Goal: Book appointment/travel/reservation

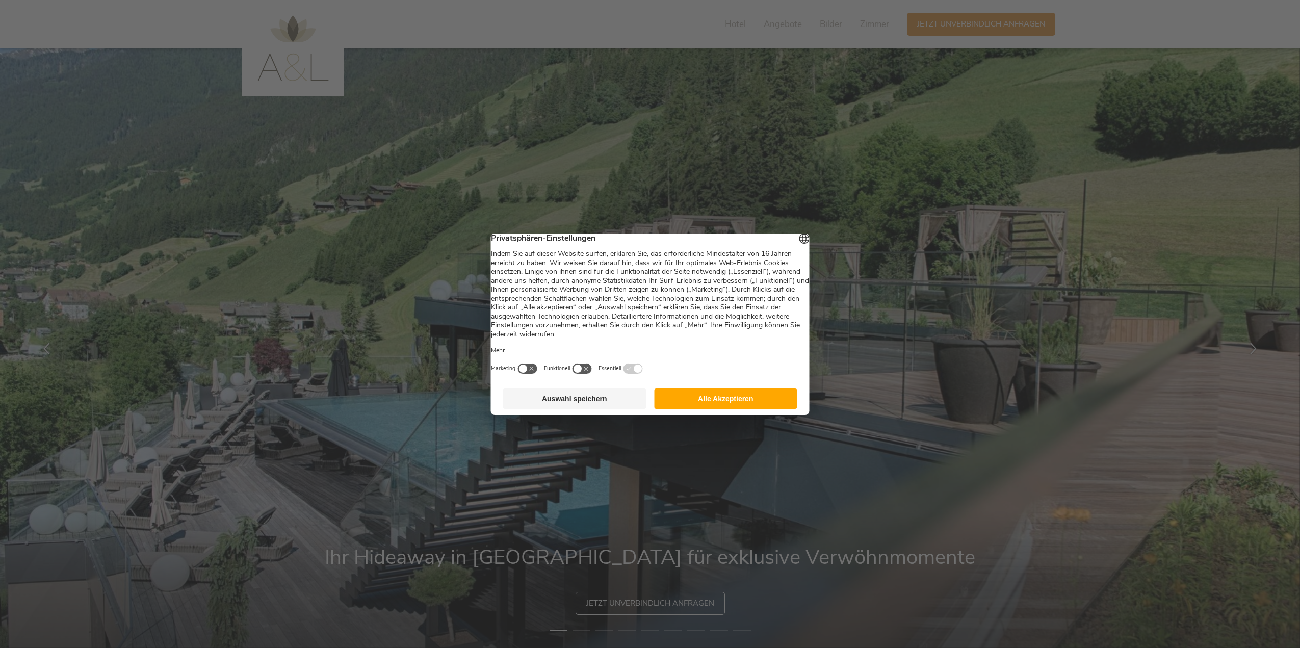
click at [705, 409] on button "Alle Akzeptieren" at bounding box center [725, 398] width 143 height 20
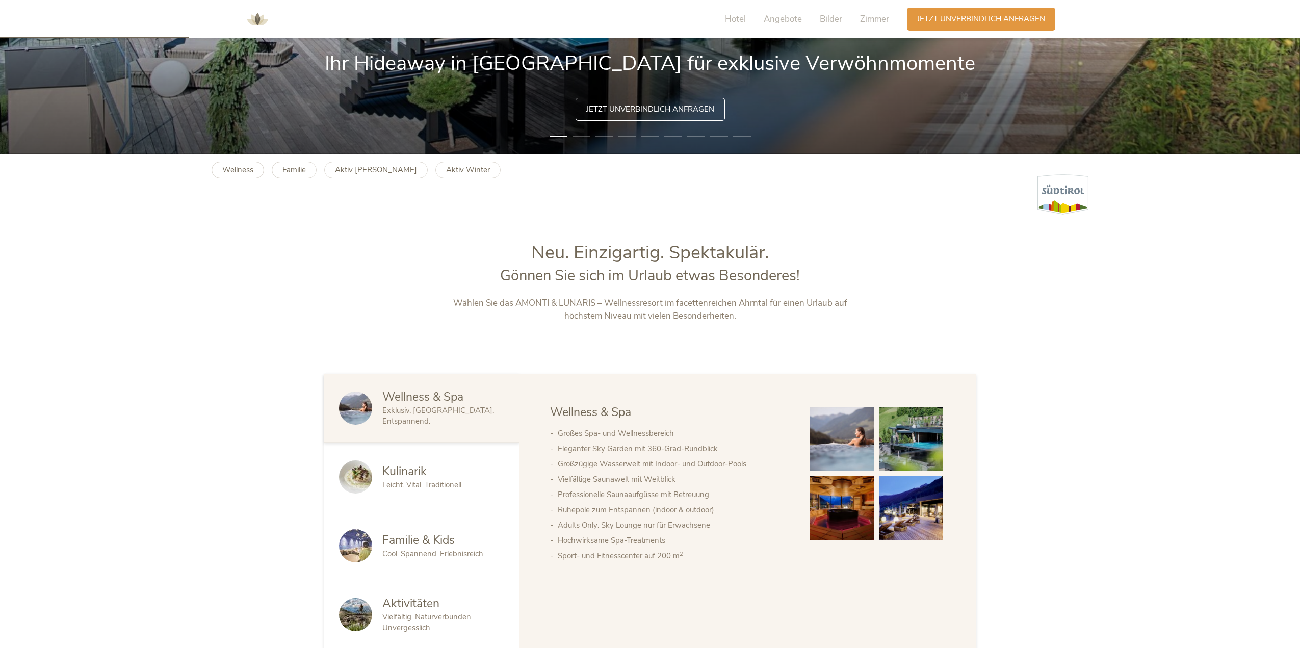
scroll to position [510, 0]
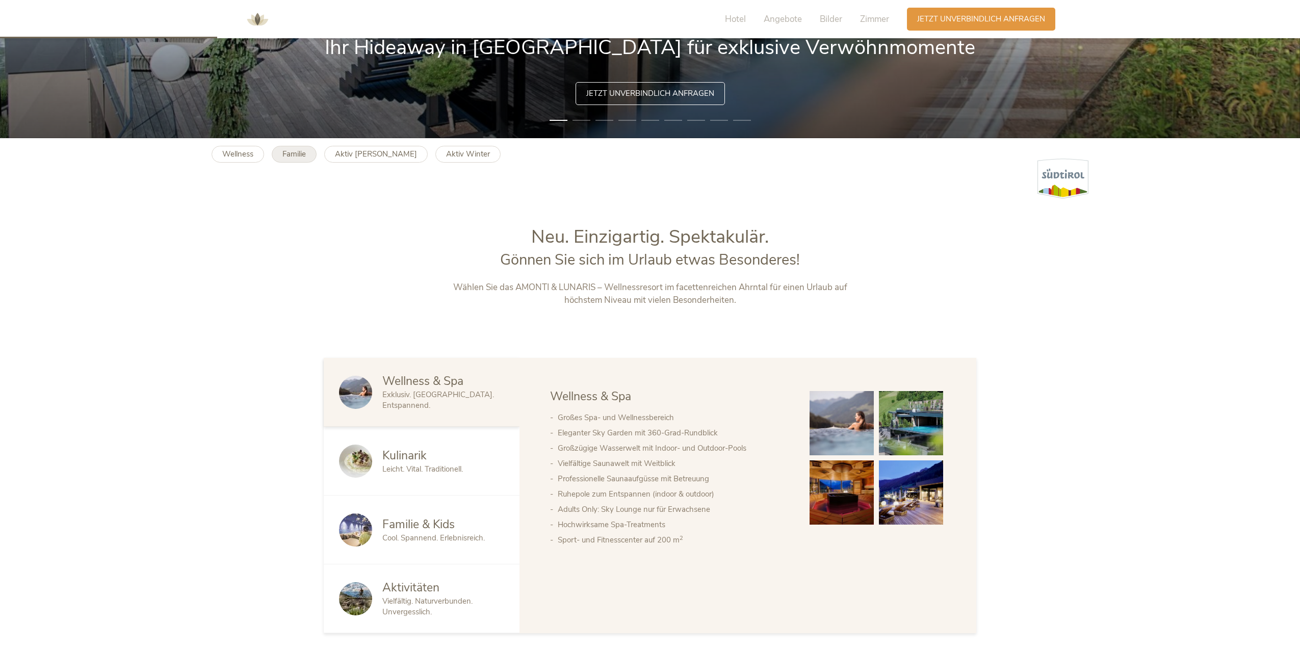
click at [299, 150] on b "Familie" at bounding box center [293, 154] width 23 height 10
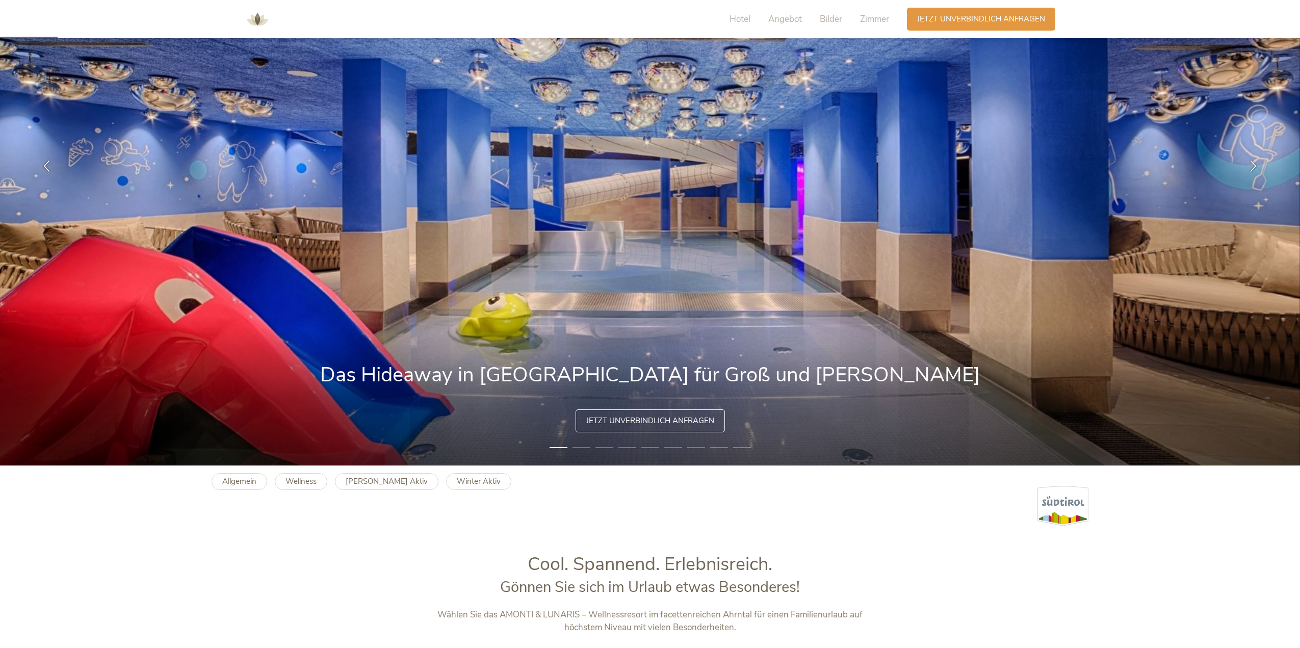
scroll to position [204, 0]
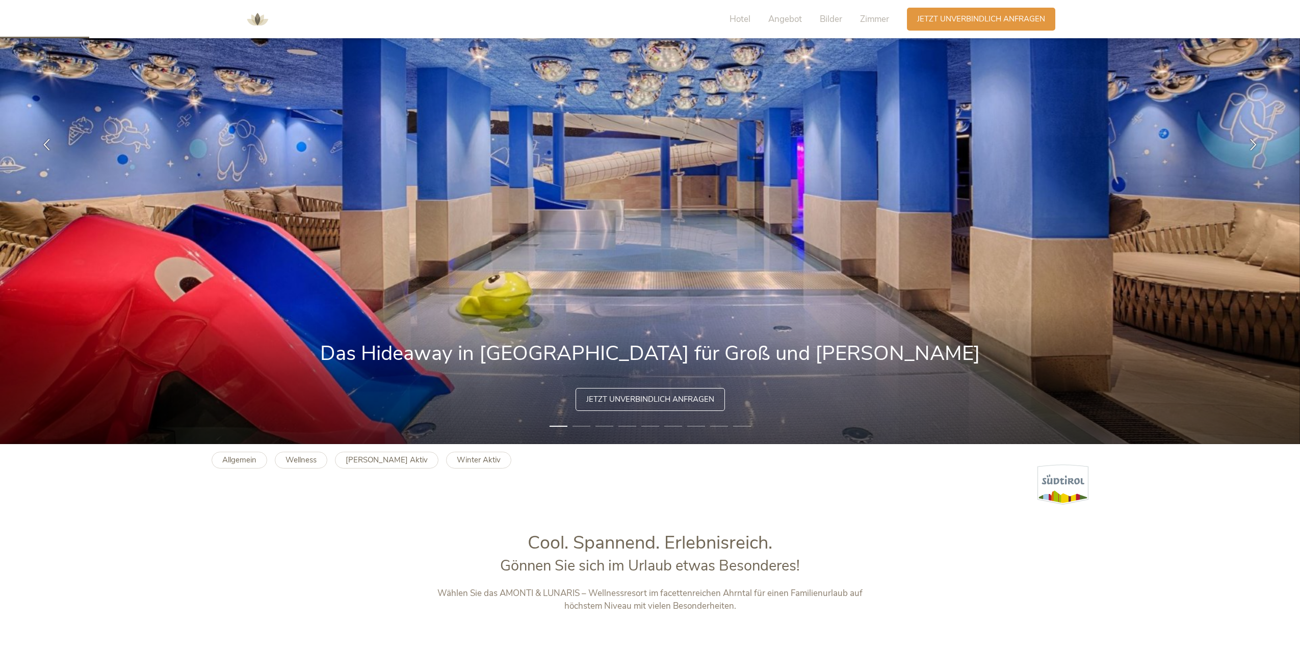
click at [581, 425] on li "2" at bounding box center [581, 426] width 18 height 10
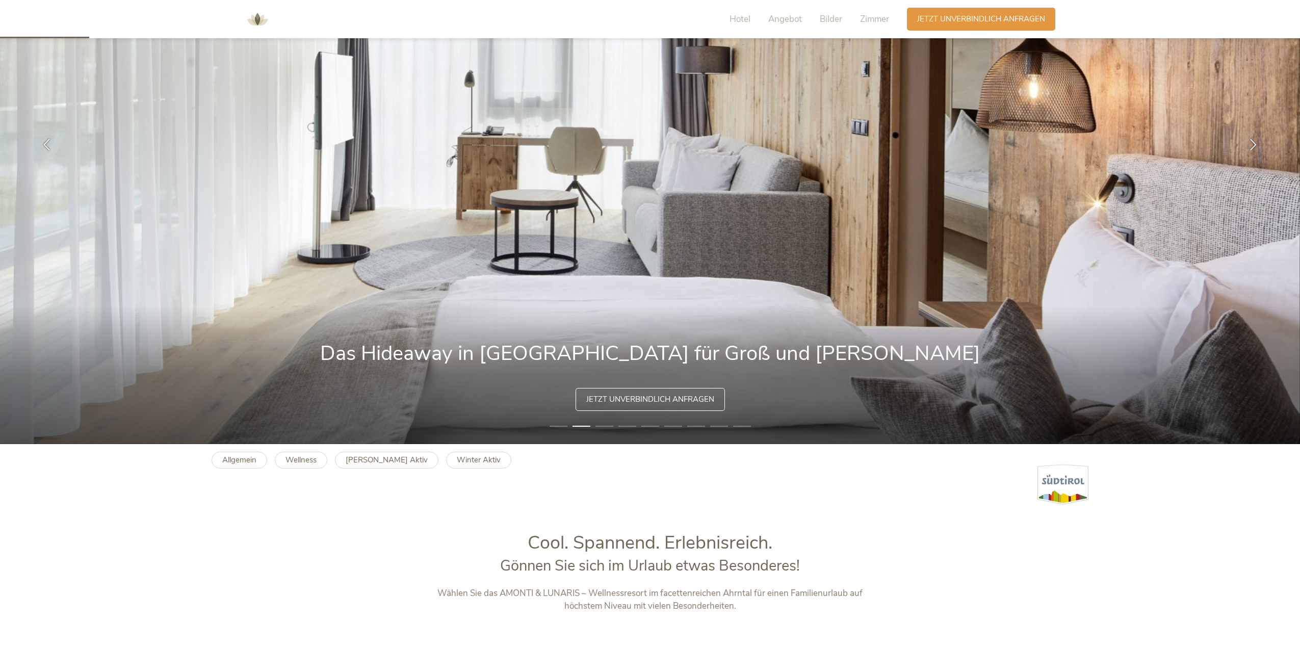
click at [610, 422] on li "3" at bounding box center [604, 426] width 18 height 10
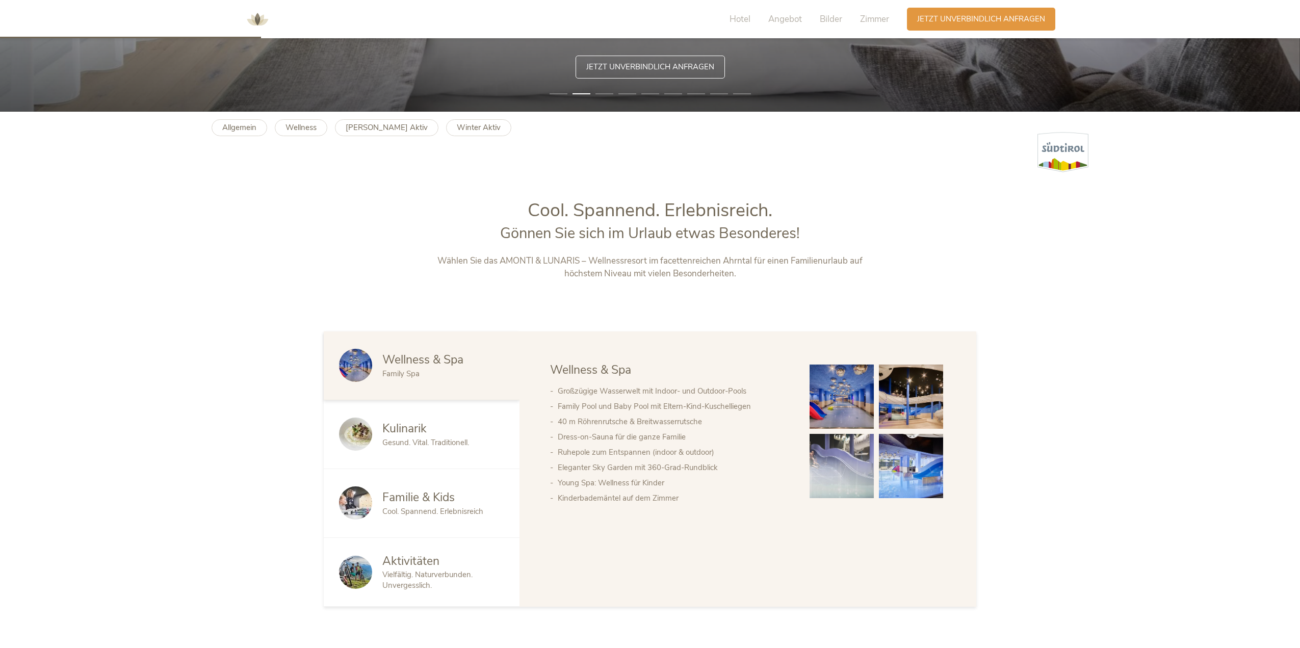
scroll to position [612, 0]
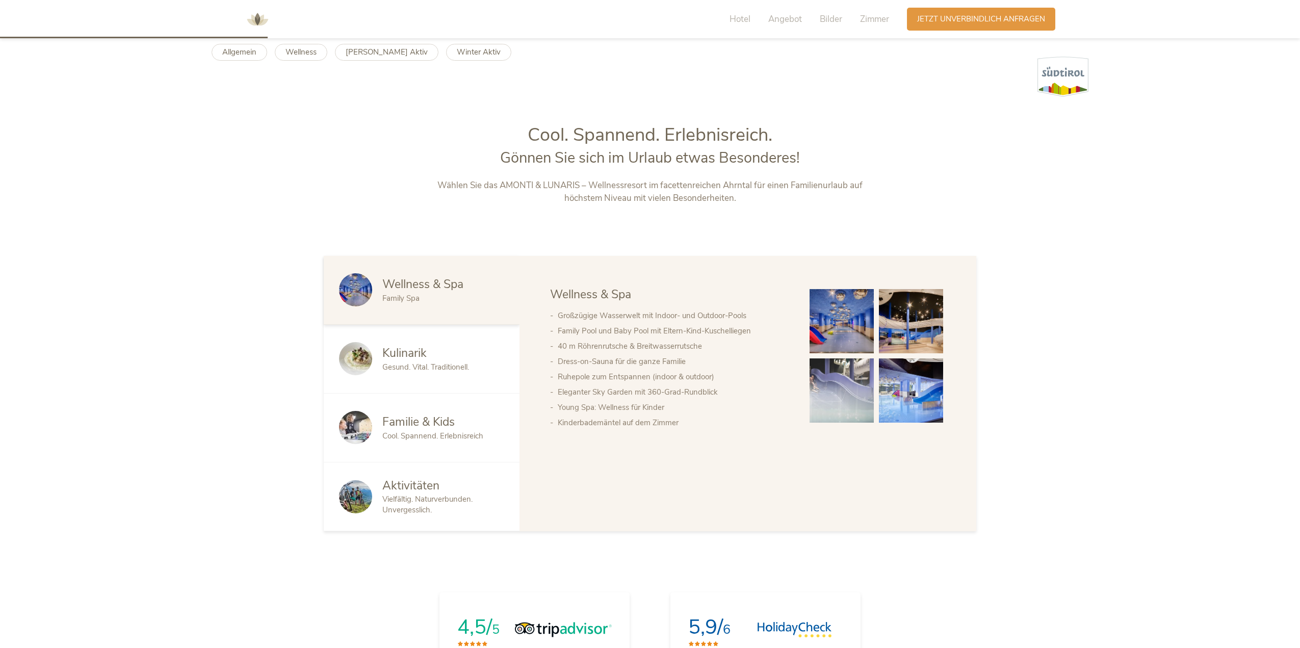
click at [410, 354] on span "Kulinarik" at bounding box center [404, 353] width 44 height 16
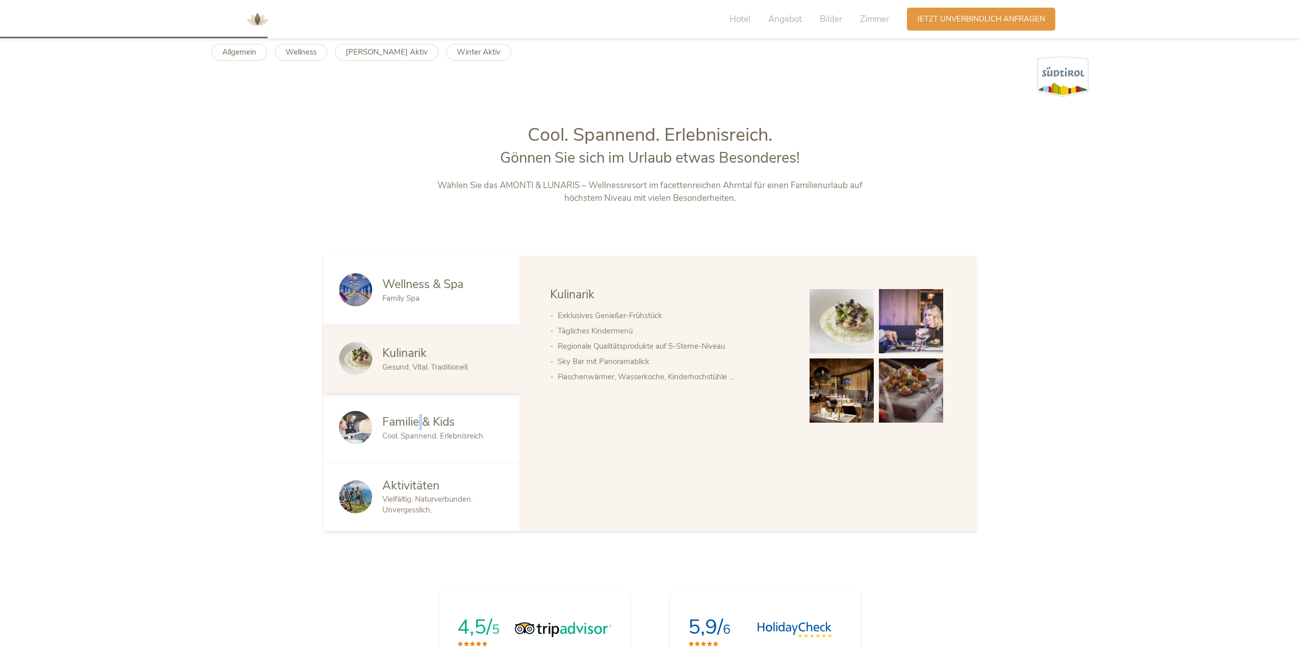
click at [422, 425] on span "Familie & Kids" at bounding box center [418, 422] width 72 height 16
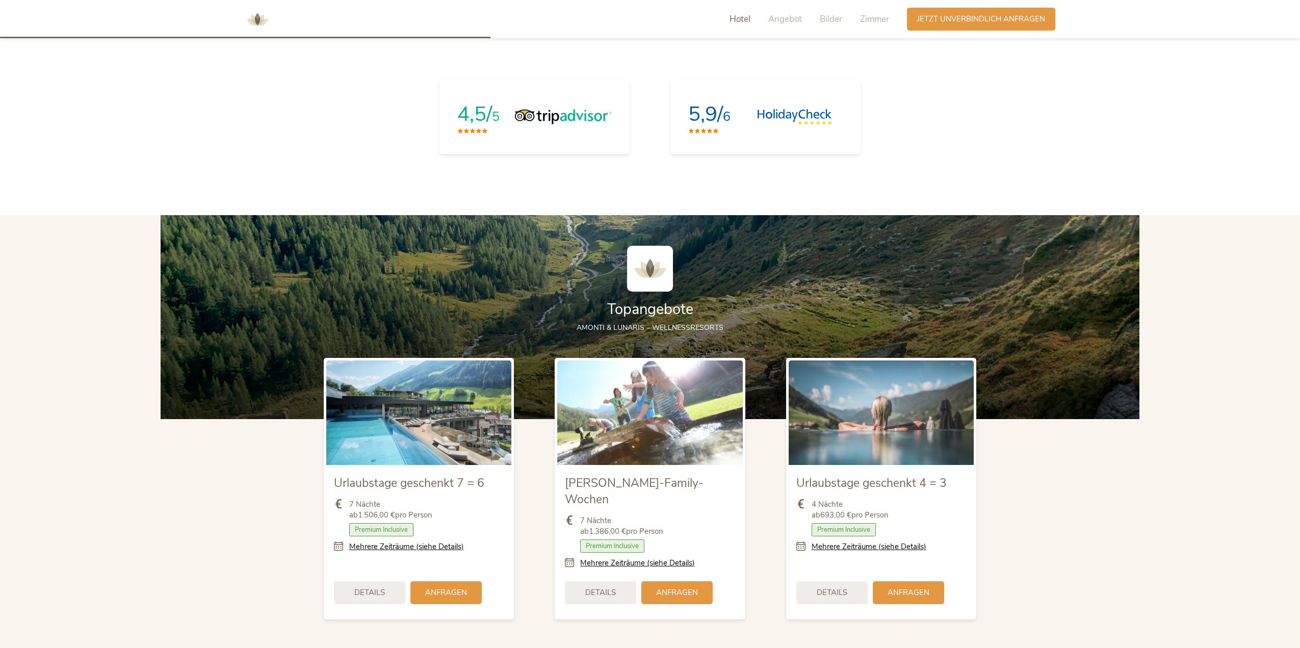
scroll to position [1223, 0]
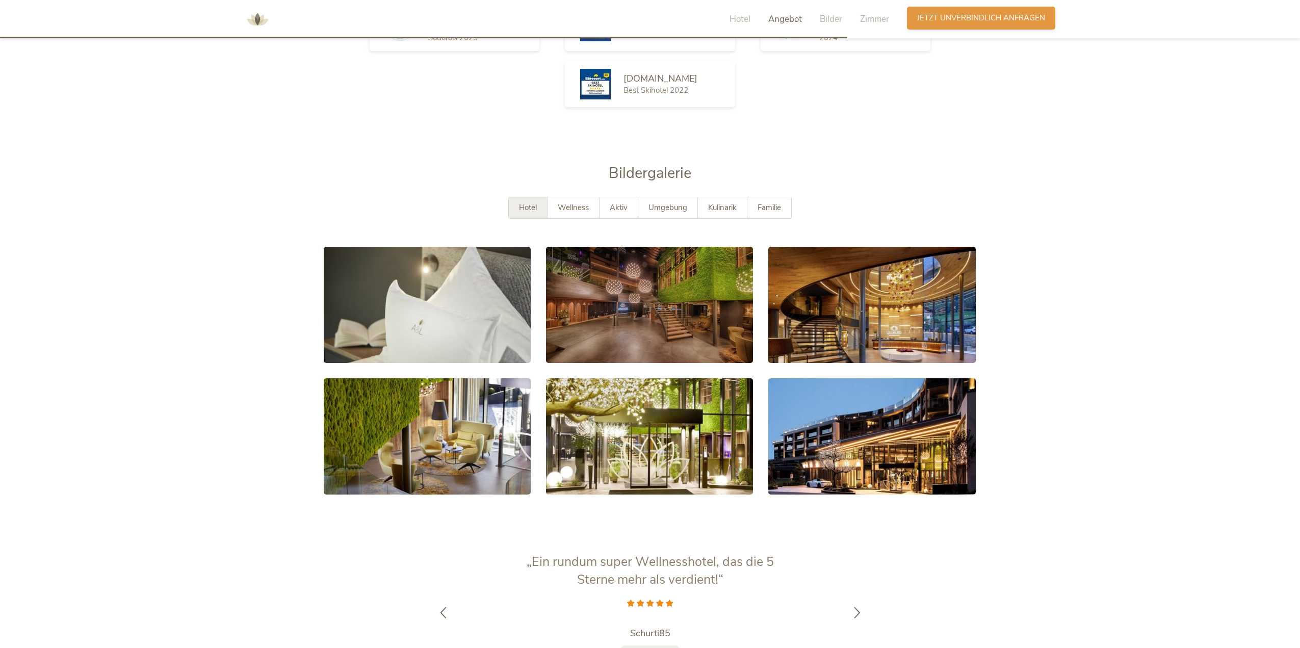
click at [931, 19] on span "Jetzt unverbindlich anfragen" at bounding box center [981, 18] width 128 height 11
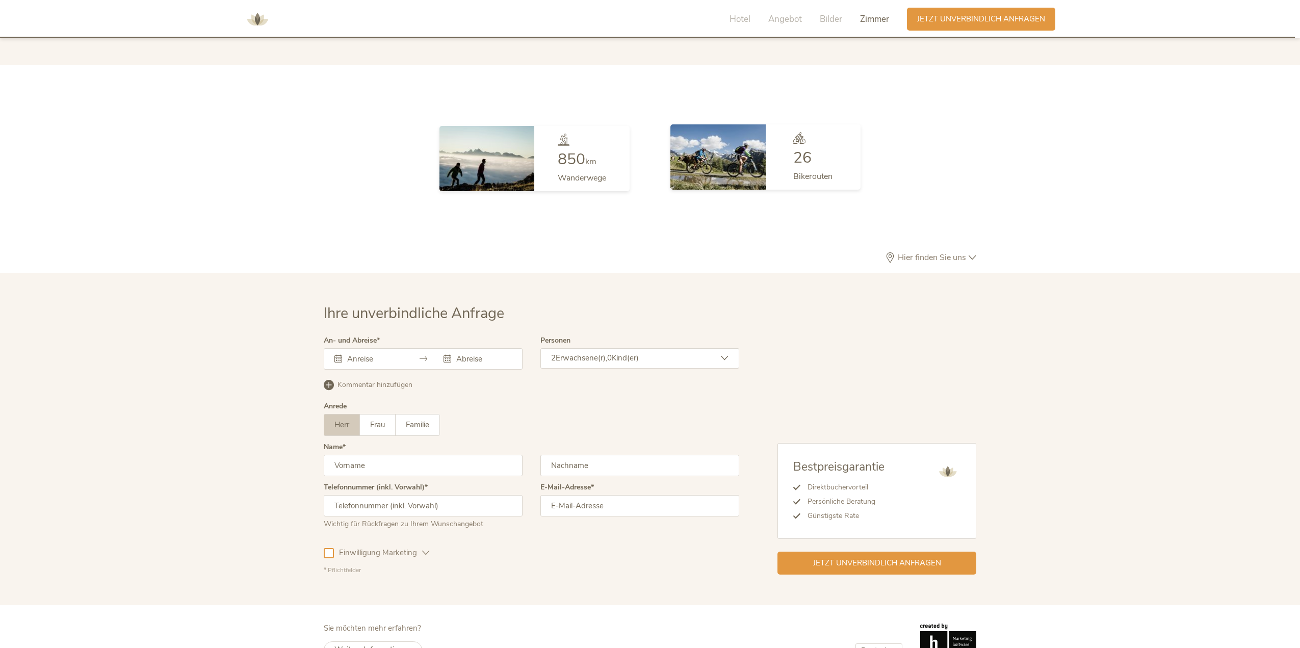
scroll to position [2971, 0]
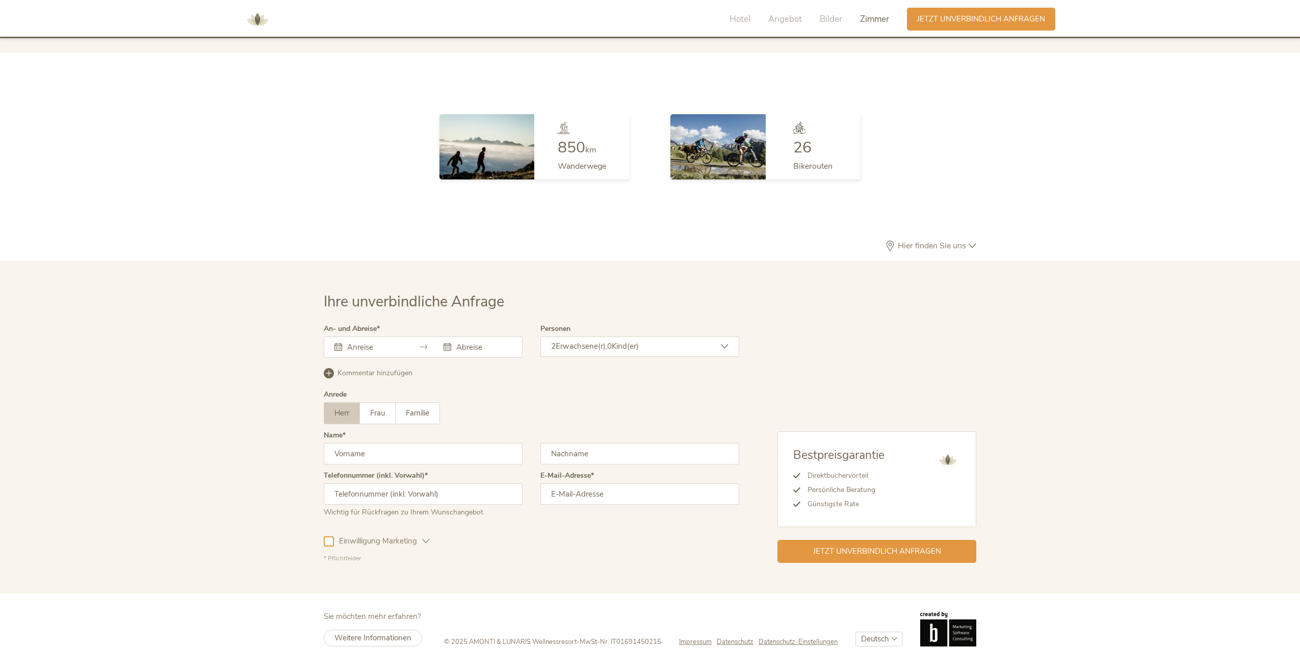
click at [387, 342] on input "text" at bounding box center [374, 347] width 58 height 10
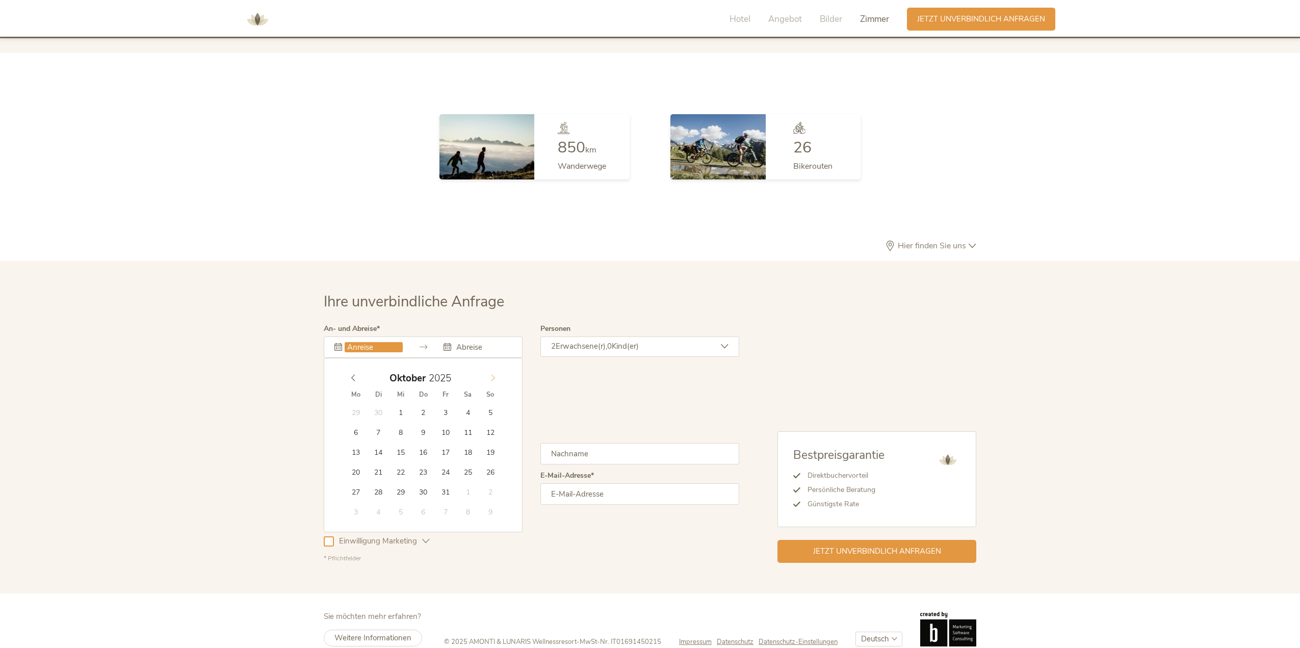
click at [489, 374] on icon at bounding box center [492, 377] width 7 height 7
click at [491, 374] on icon at bounding box center [492, 377] width 7 height 7
type input "[DATE]"
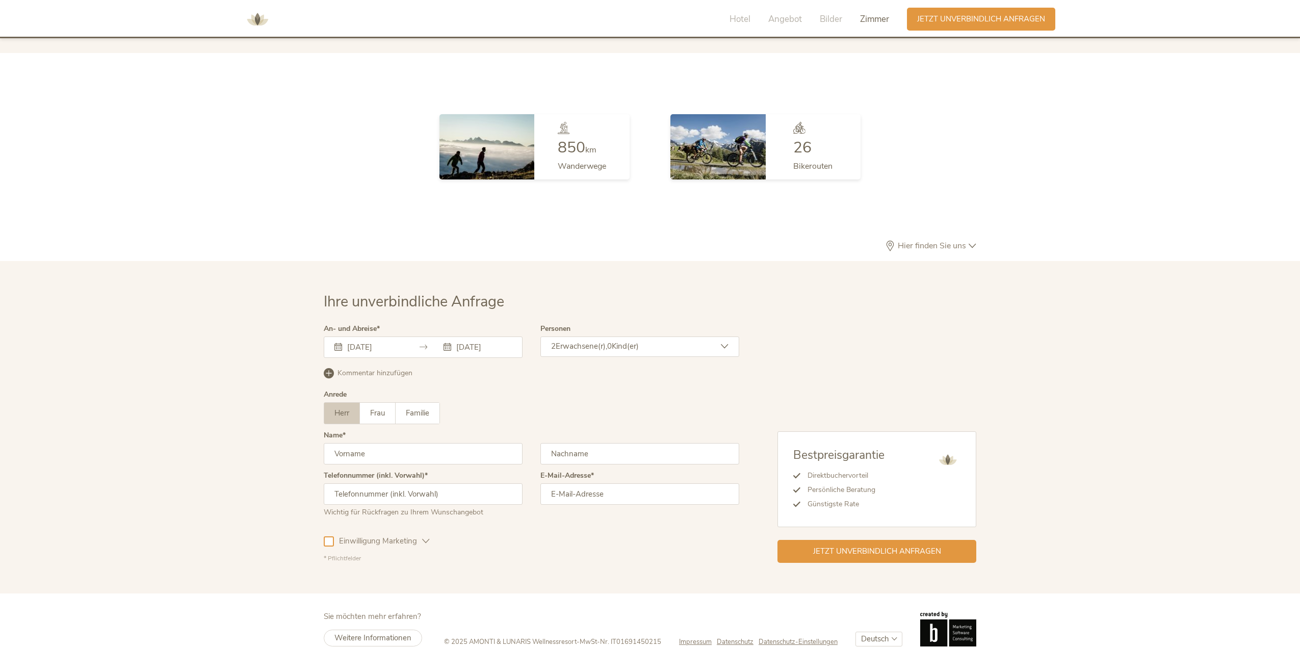
click at [607, 341] on span "Erwachsene(r)," at bounding box center [581, 346] width 51 height 10
click at [687, 365] on icon at bounding box center [687, 372] width 14 height 14
click at [720, 389] on icon at bounding box center [719, 396] width 14 height 14
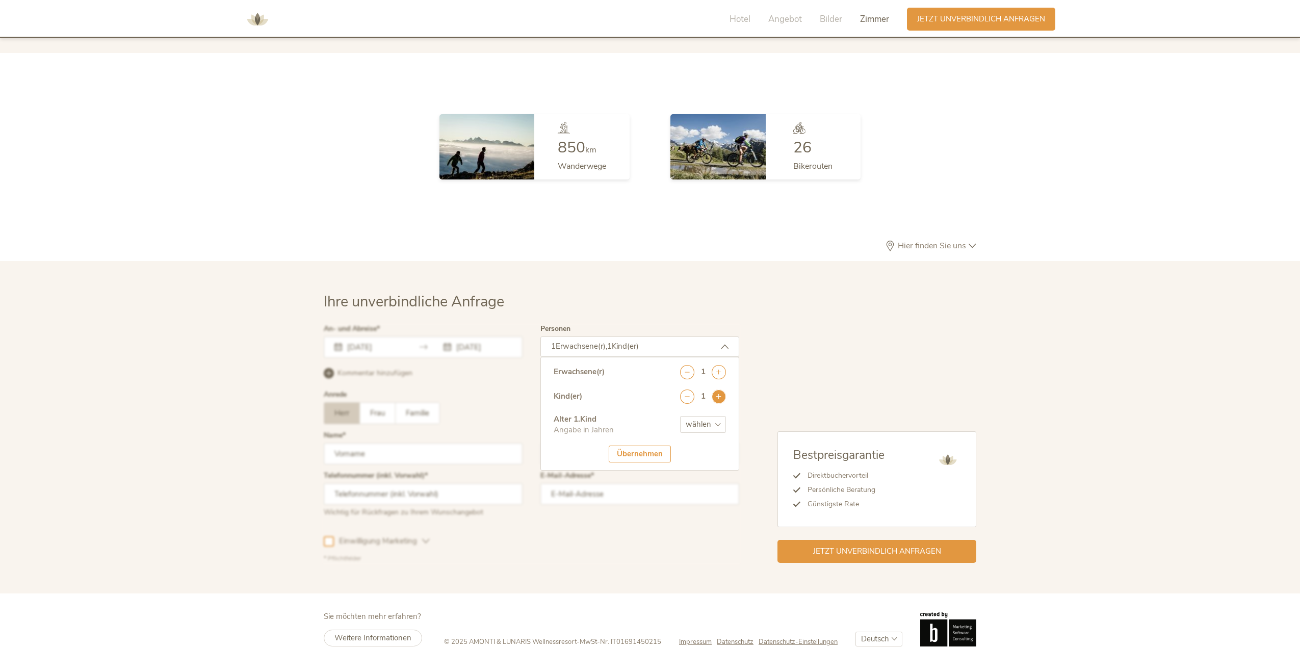
click at [720, 389] on icon at bounding box center [719, 396] width 14 height 14
click at [709, 416] on select "wählen 0 1 2 3 4 5 6 7 8 9 10 11 12 13 14 15 16 17" at bounding box center [703, 424] width 46 height 17
select select "12"
click at [680, 416] on select "wählen 0 1 2 3 4 5 6 7 8 9 10 11 12 13 14 15 16 17" at bounding box center [703, 424] width 46 height 17
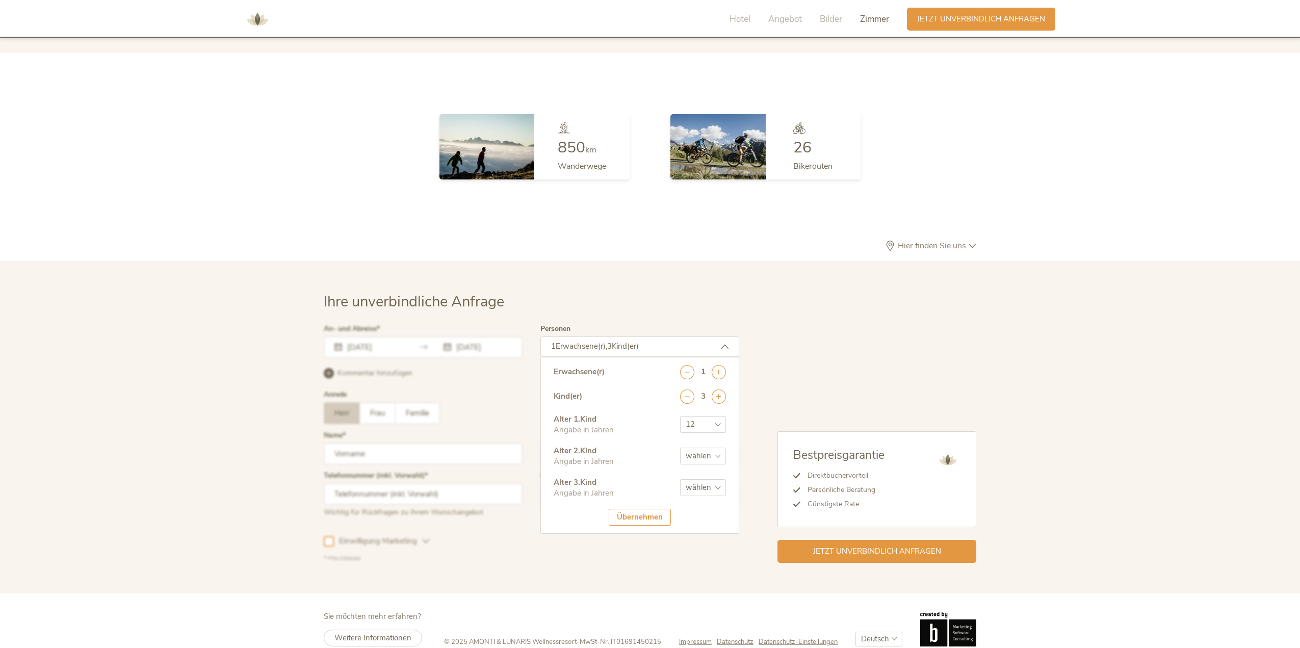
click at [718, 448] on select "wählen 0 1 2 3 4 5 6 7 8 9 10 11 12 13 14 15 16 17" at bounding box center [703, 456] width 46 height 17
select select "13"
click at [680, 448] on select "wählen 0 1 2 3 4 5 6 7 8 9 10 11 12 13 14 15 16 17" at bounding box center [703, 456] width 46 height 17
click at [689, 389] on icon at bounding box center [687, 396] width 14 height 14
click at [629, 477] on div "Übernehmen" at bounding box center [640, 485] width 62 height 17
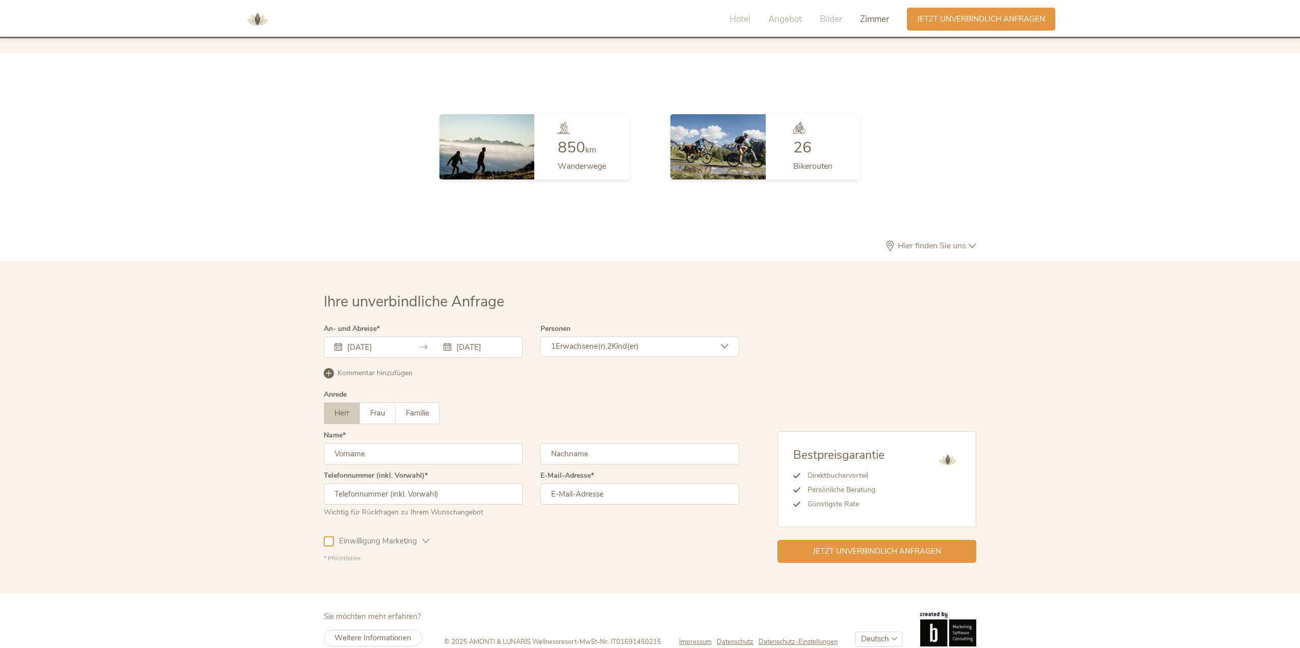
click at [394, 443] on input "text" at bounding box center [423, 453] width 199 height 21
click at [377, 443] on input "text" at bounding box center [423, 453] width 199 height 21
type input "[PERSON_NAME]"
type input "Seelenbrandt"
click at [239, 442] on div "Ihre unverbindliche Anfrage An- und Abreise [DATE] [DATE] [DATE] Mo Di Mi Do Fr…" at bounding box center [650, 427] width 1300 height 332
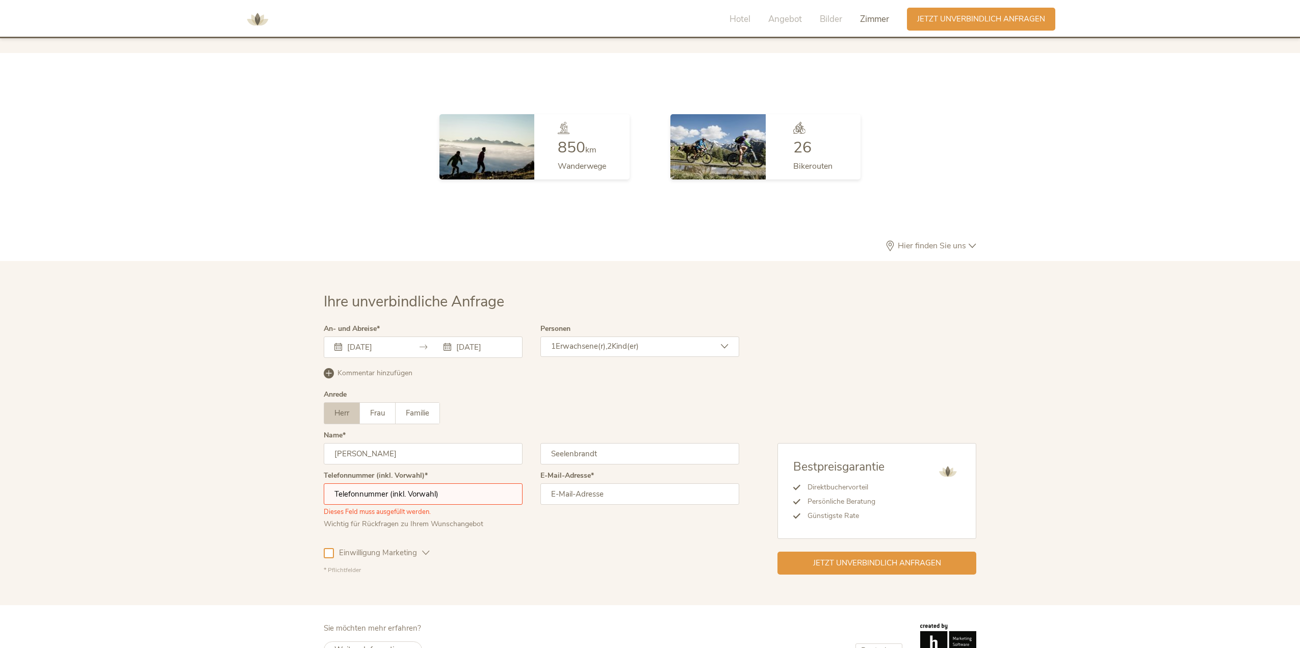
click at [402, 483] on input "text" at bounding box center [423, 493] width 199 height 21
type input "00491725271330"
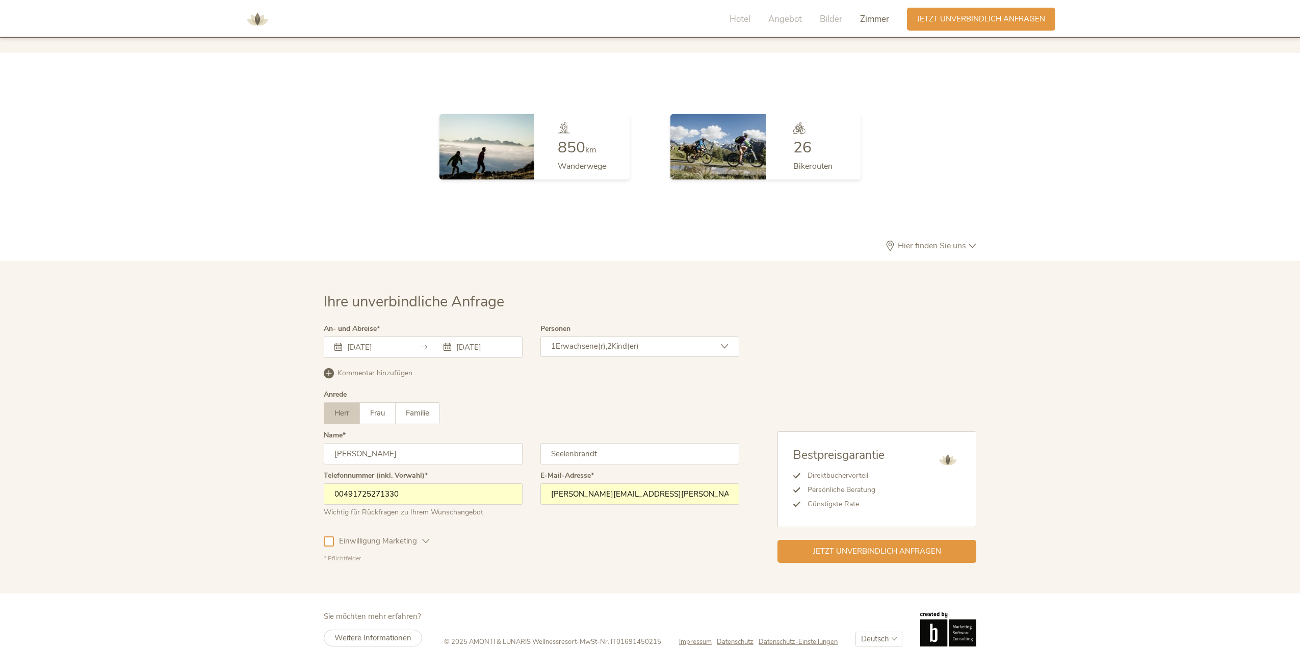
drag, startPoint x: 660, startPoint y: 478, endPoint x: 525, endPoint y: 480, distance: 135.6
click at [525, 480] on div "Telefonnummer (inkl. Vorwahl) 00491725271330 Wichtig für Rückfragen zu Ihrem Wu…" at bounding box center [531, 498] width 415 height 53
type input "[PERSON_NAME][EMAIL_ADDRESS][DOMAIN_NAME]"
click at [875, 539] on div "Jetzt unverbindlich anfragen" at bounding box center [876, 550] width 199 height 23
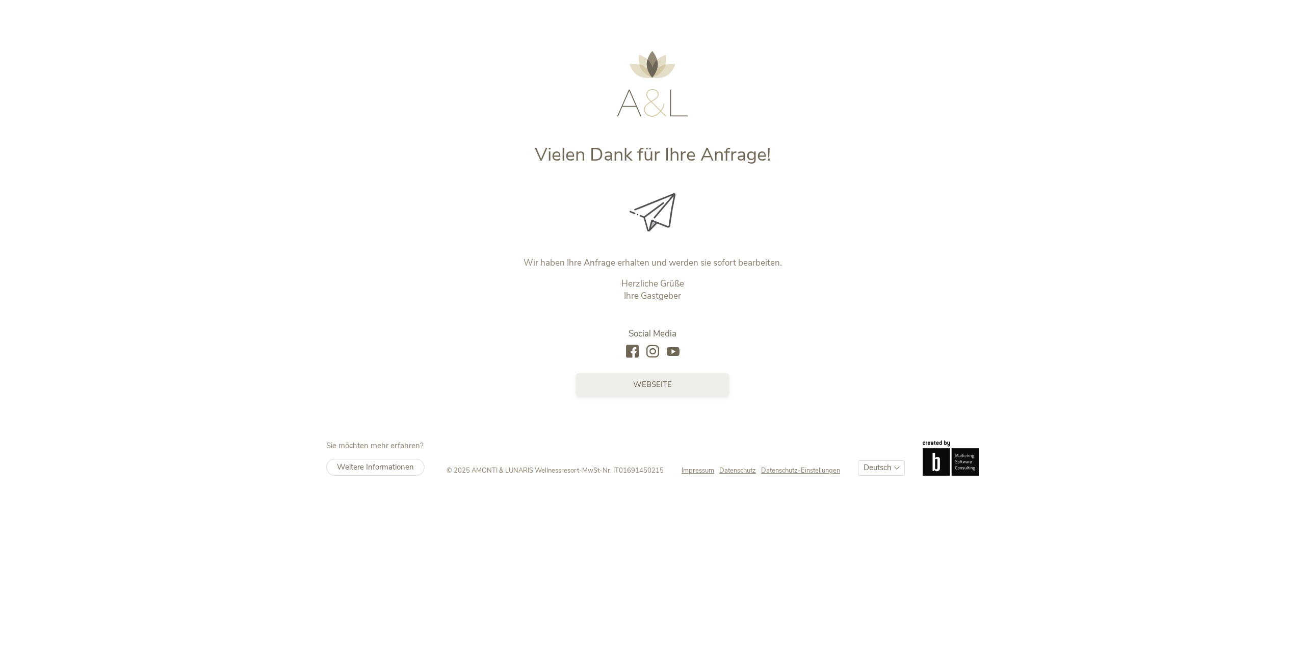
click at [655, 387] on span "Webseite" at bounding box center [652, 384] width 39 height 11
